Goal: Contribute content

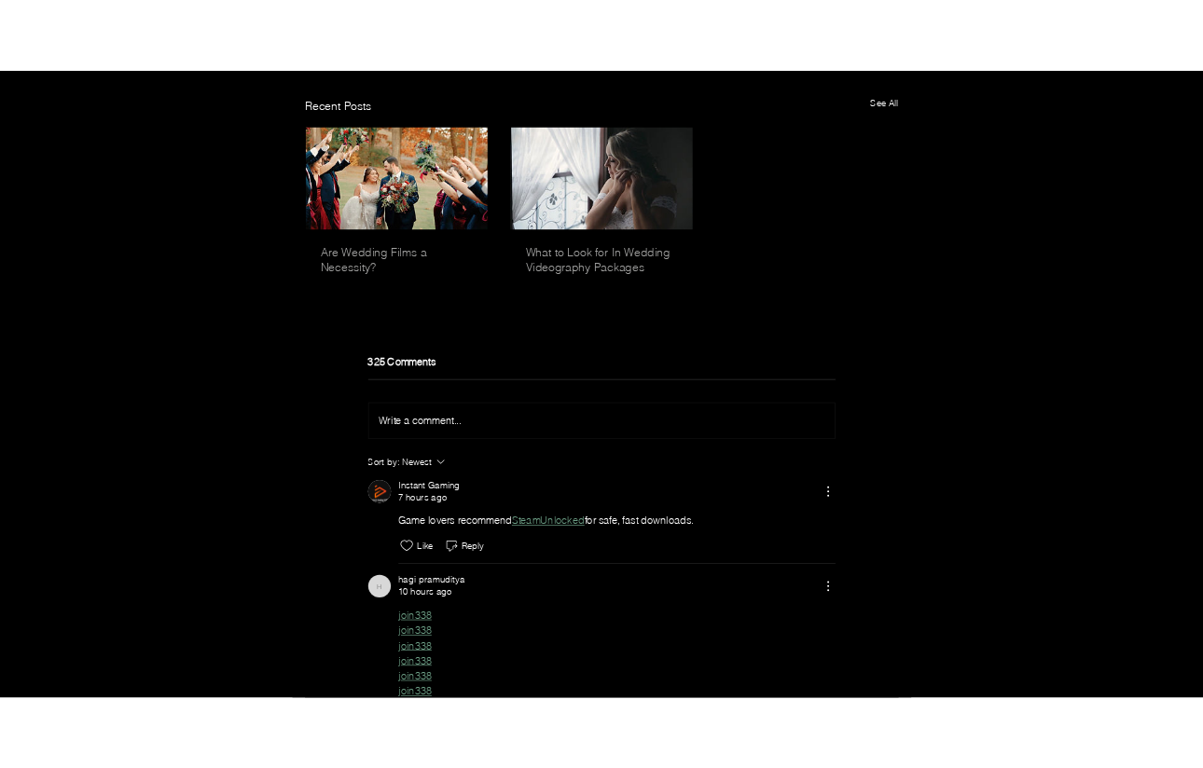
scroll to position [5684, 0]
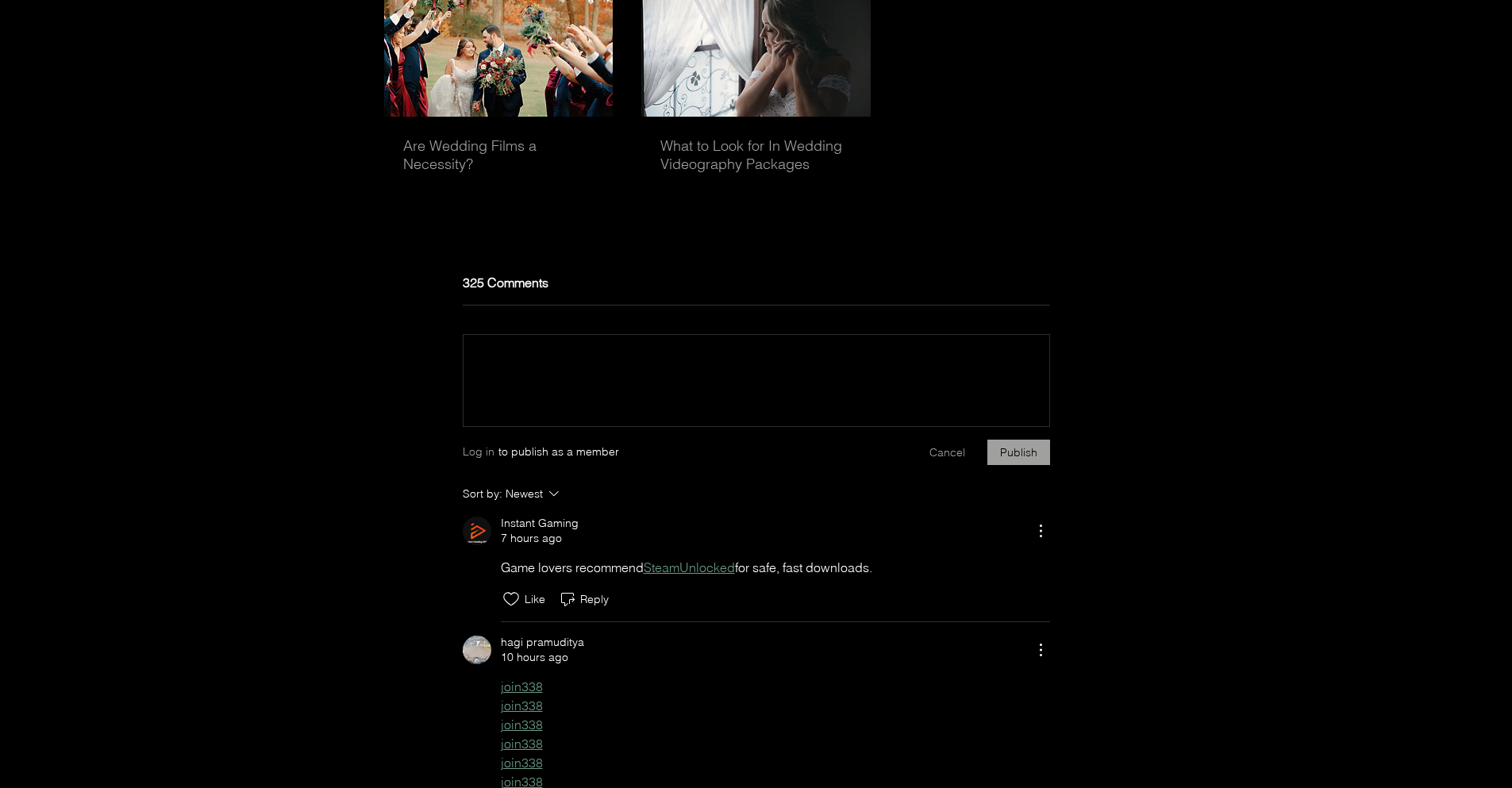
click at [555, 379] on div "main content" at bounding box center [756, 361] width 586 height 53
paste div "Rich Text Editor"
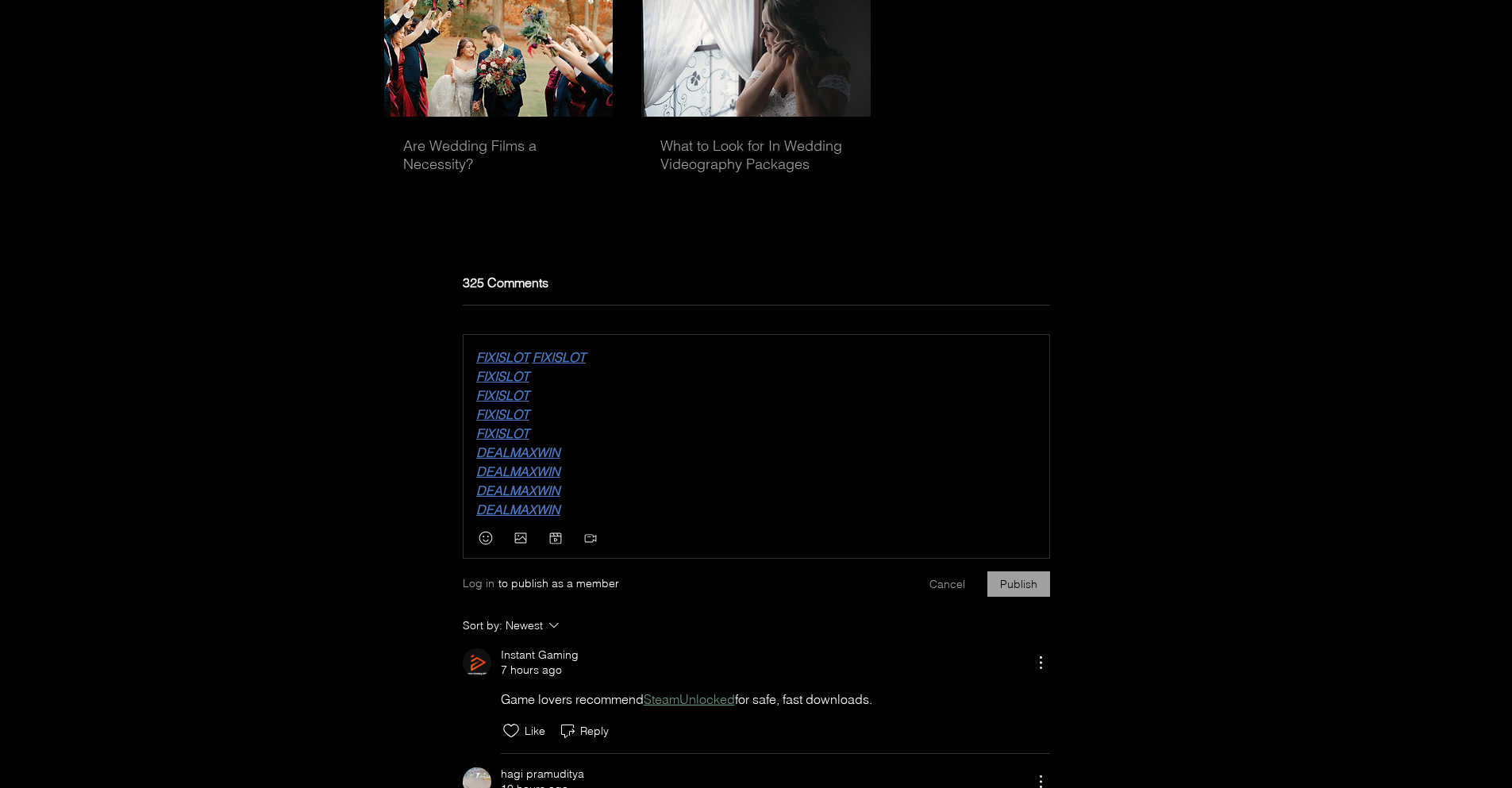
click at [662, 367] on p "FIXISLOT FIXISLOT" at bounding box center [756, 357] width 560 height 19
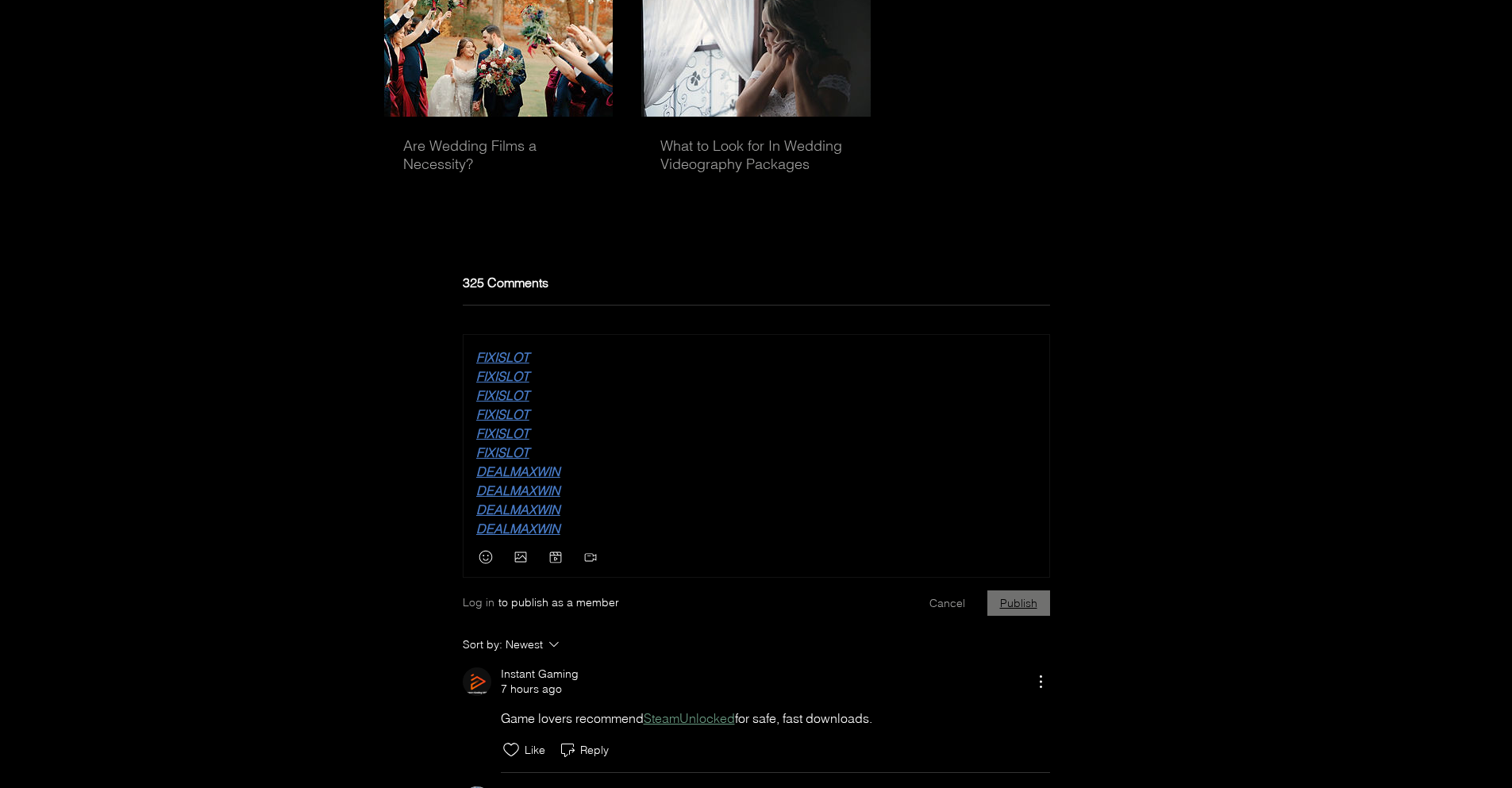
click at [1036, 615] on button "Publish" at bounding box center [1019, 603] width 63 height 26
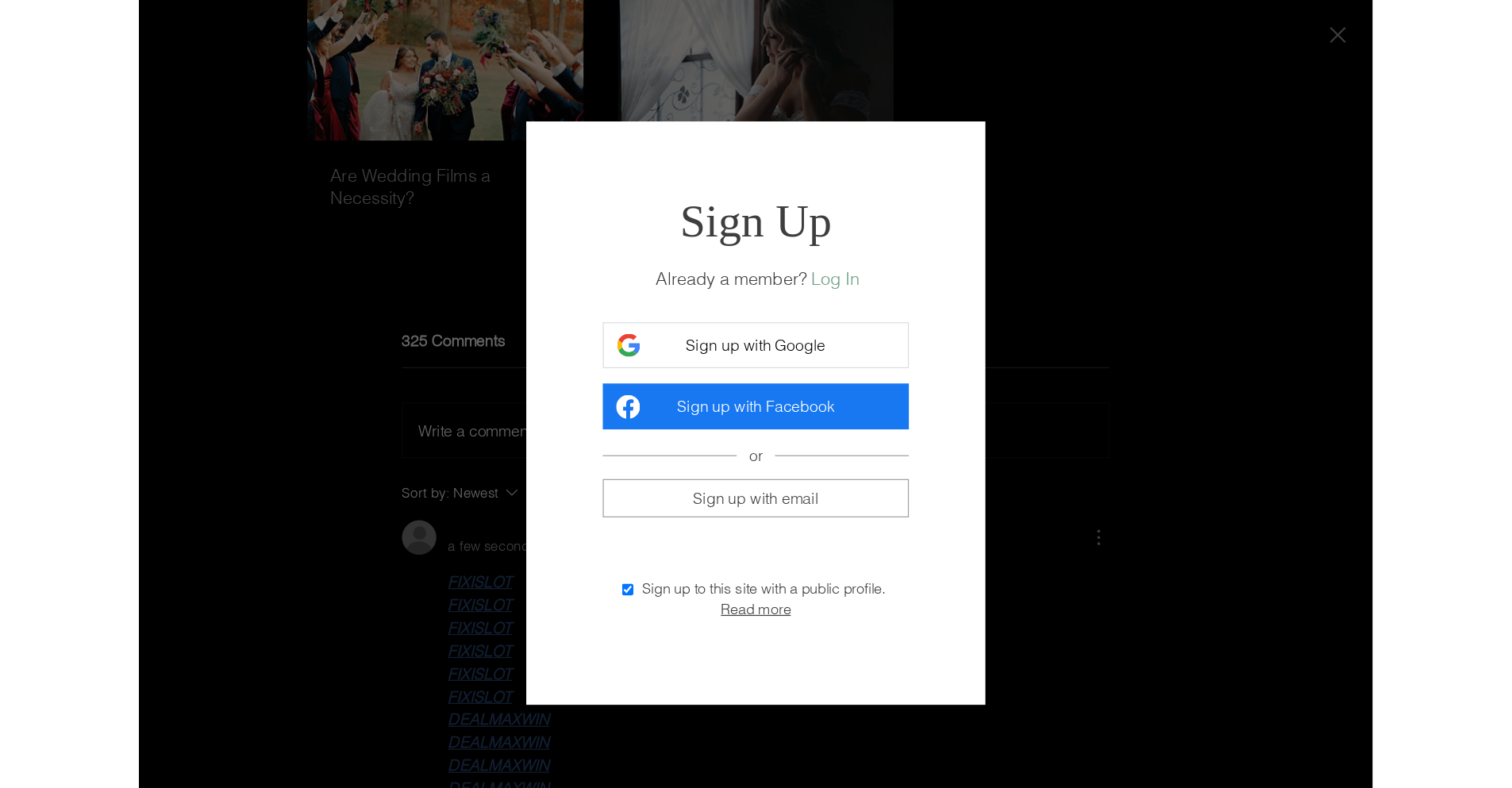
scroll to position [0, 0]
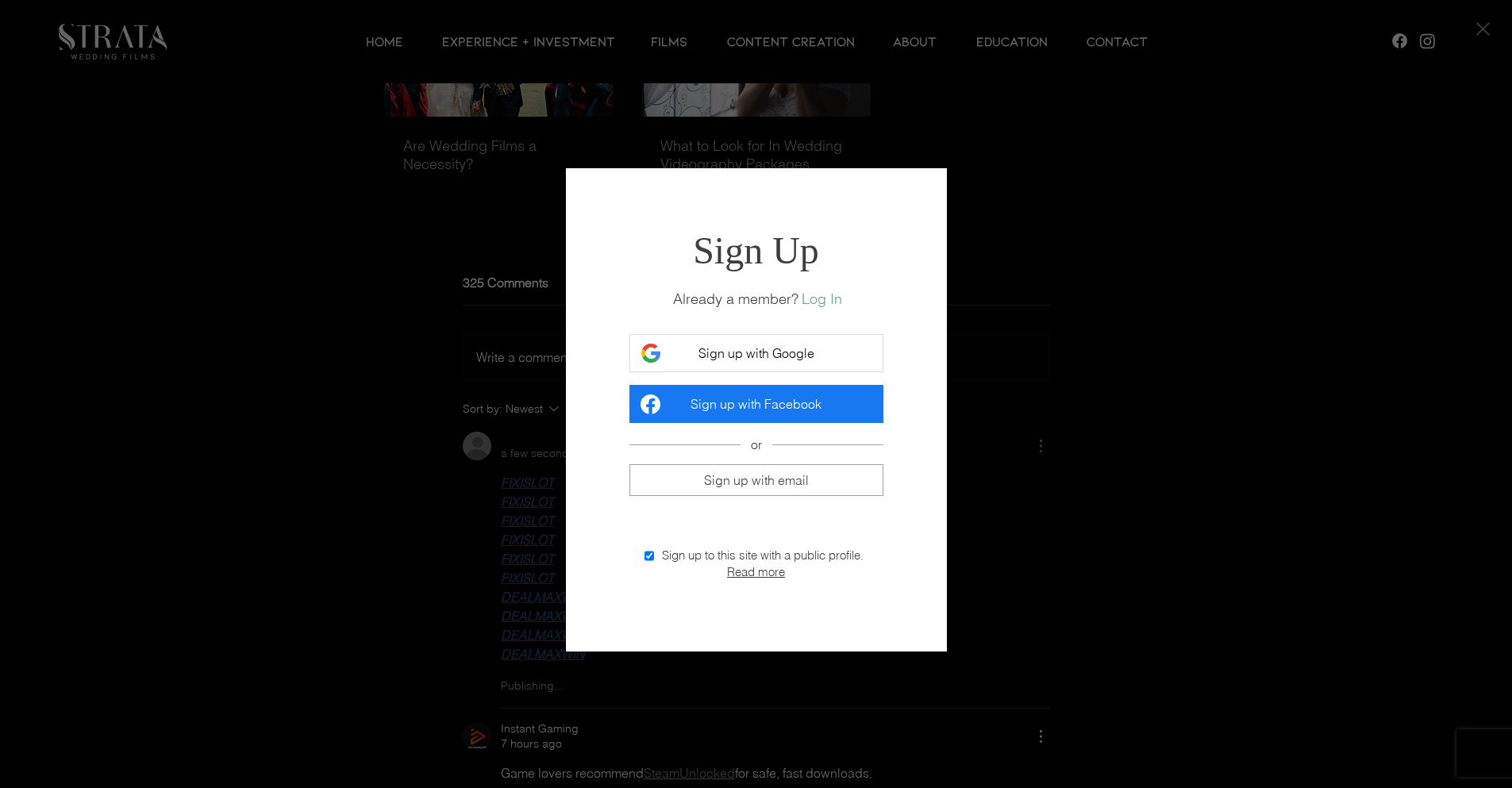
click at [755, 348] on span "Sign up with Google" at bounding box center [756, 353] width 116 height 16
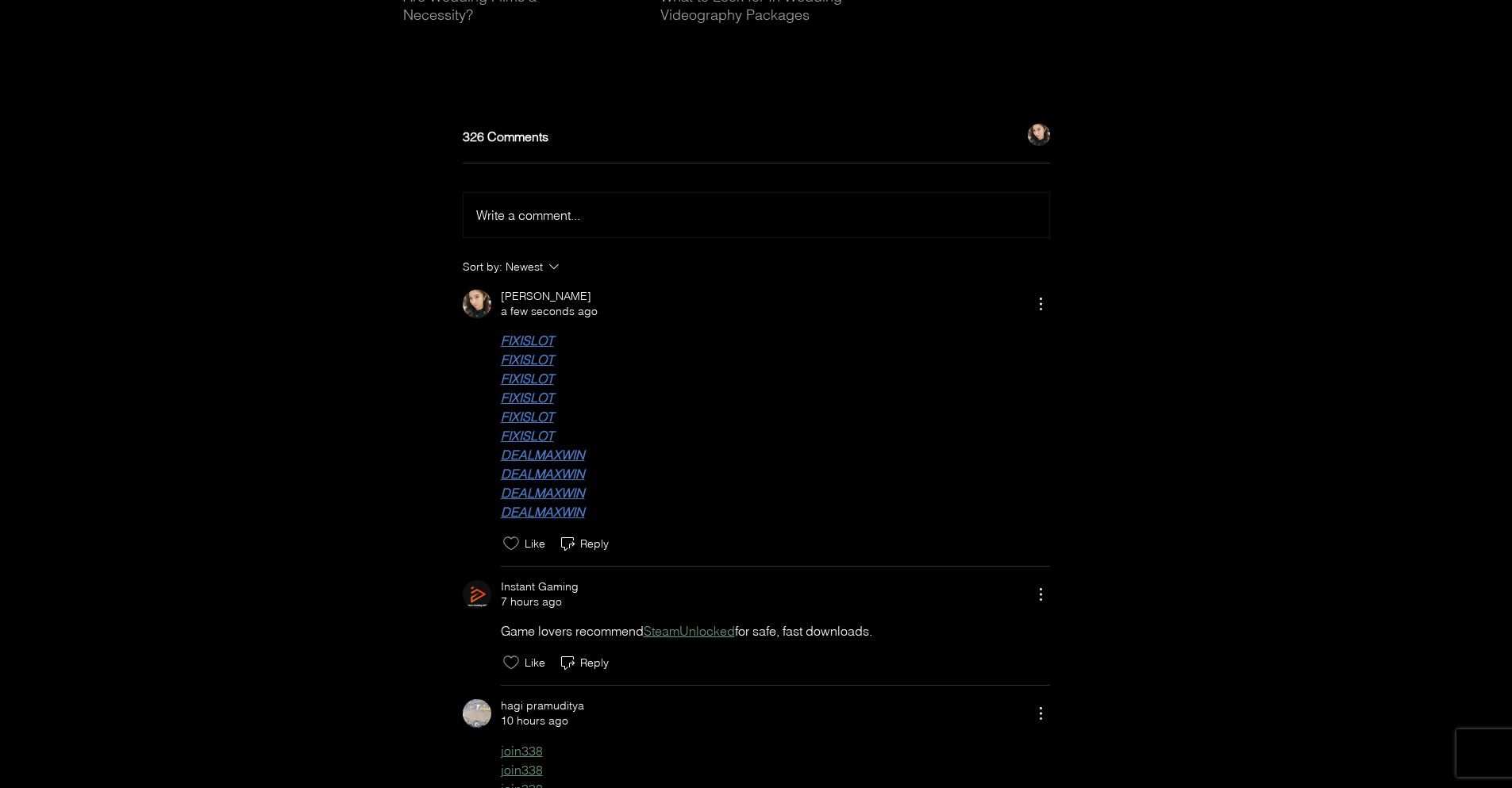
scroll to position [5022, 0]
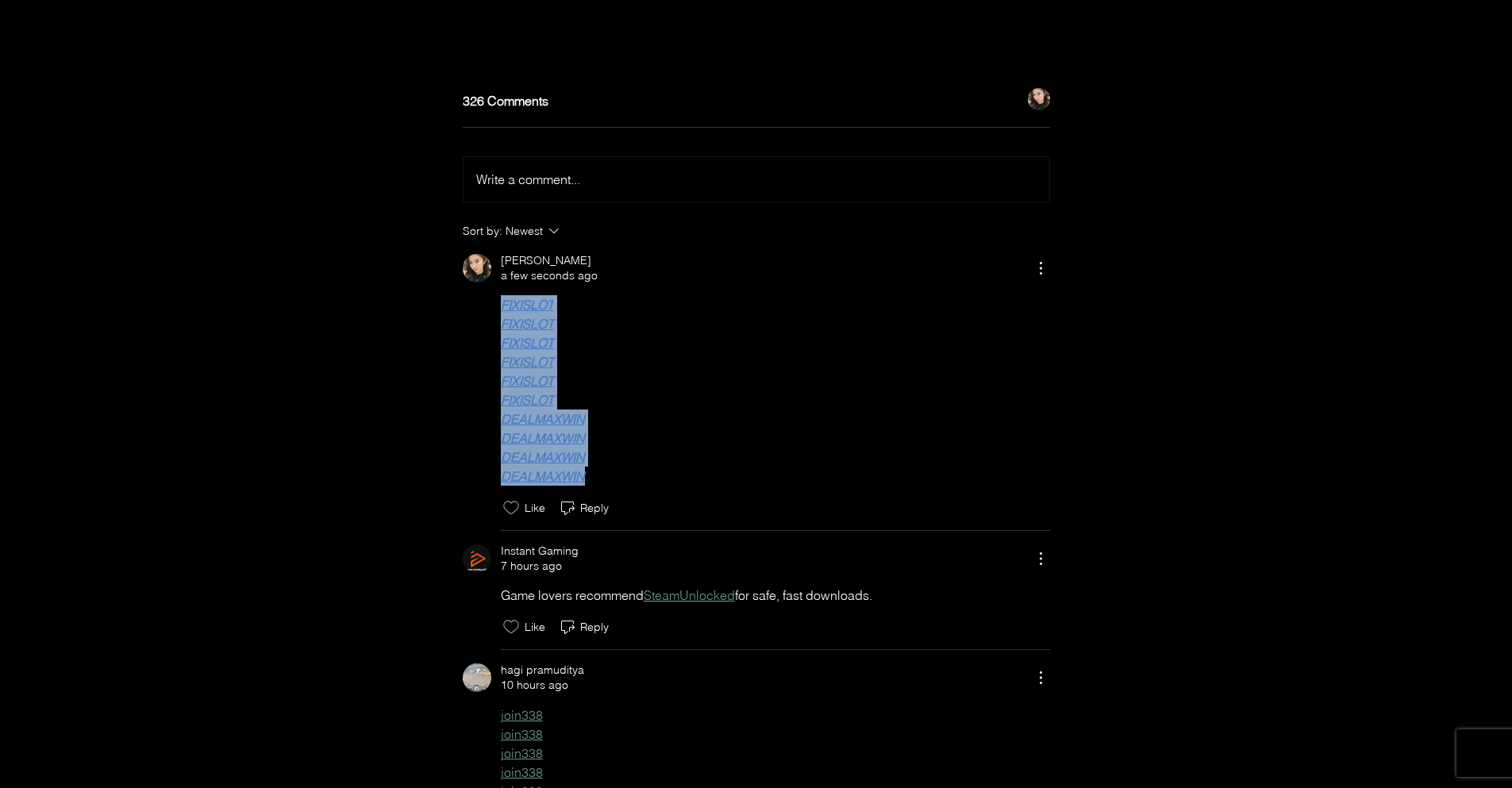
drag, startPoint x: 495, startPoint y: 322, endPoint x: 606, endPoint y: 498, distance: 208.1
click at [606, 486] on div "FIXISLOT FIXISLOT FIXISLOT FIXISLOT FIXISLOT FIXISLOT DEALMAXWIN DEALMAXWIN DEA…" at bounding box center [757, 391] width 587 height 191
copy div "FIXISLOT FIXISLOT FIXISLOT FIXISLOT FIXISLOT FIXISLOT DEALMAXWIN DEALMAXWIN DEA…"
